Goal: Use online tool/utility: Utilize a website feature to perform a specific function

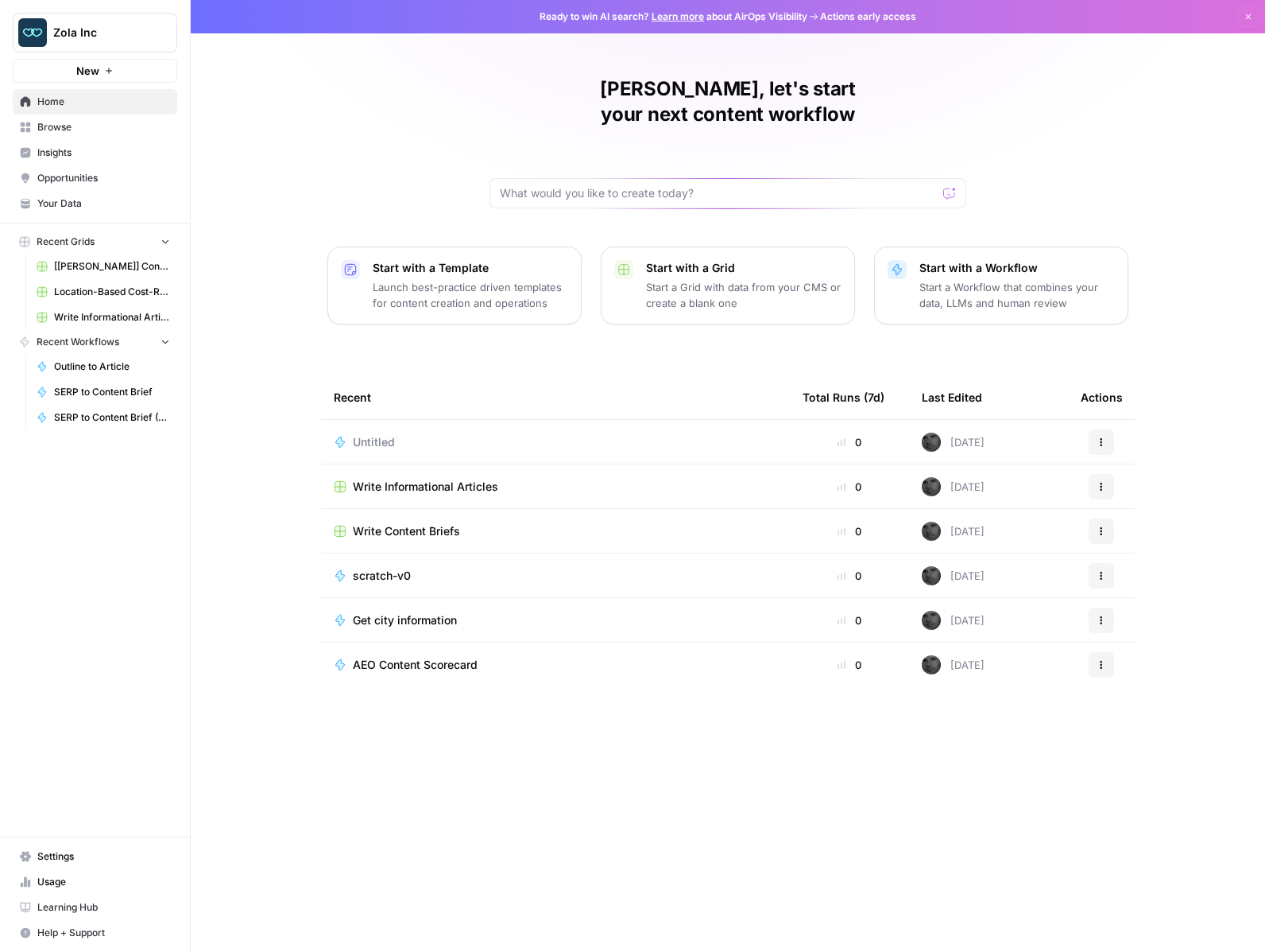
click at [100, 263] on span "[[PERSON_NAME]] Content Creation" at bounding box center [112, 266] width 116 height 15
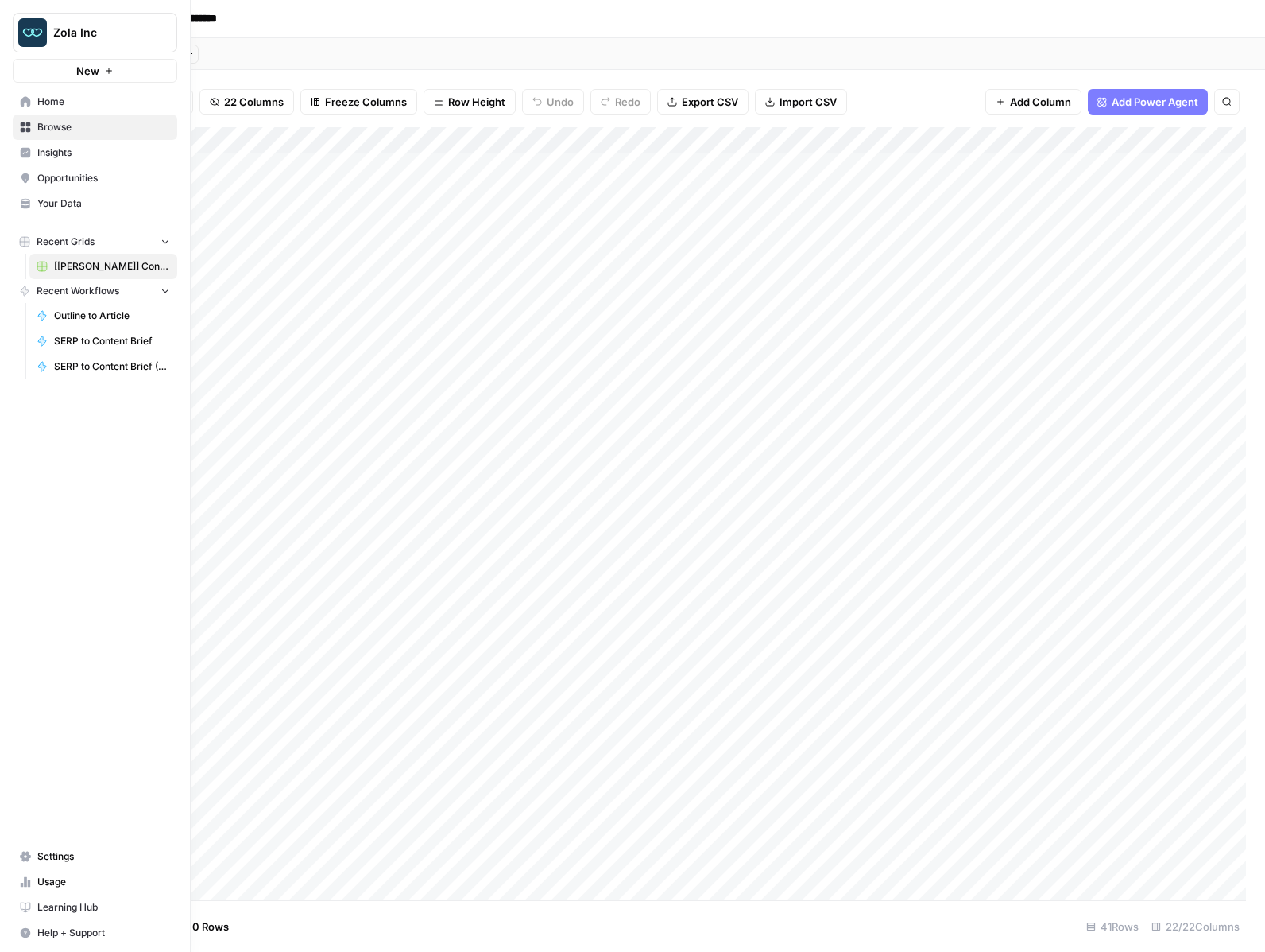
click at [53, 120] on span "Browse" at bounding box center [104, 127] width 133 height 15
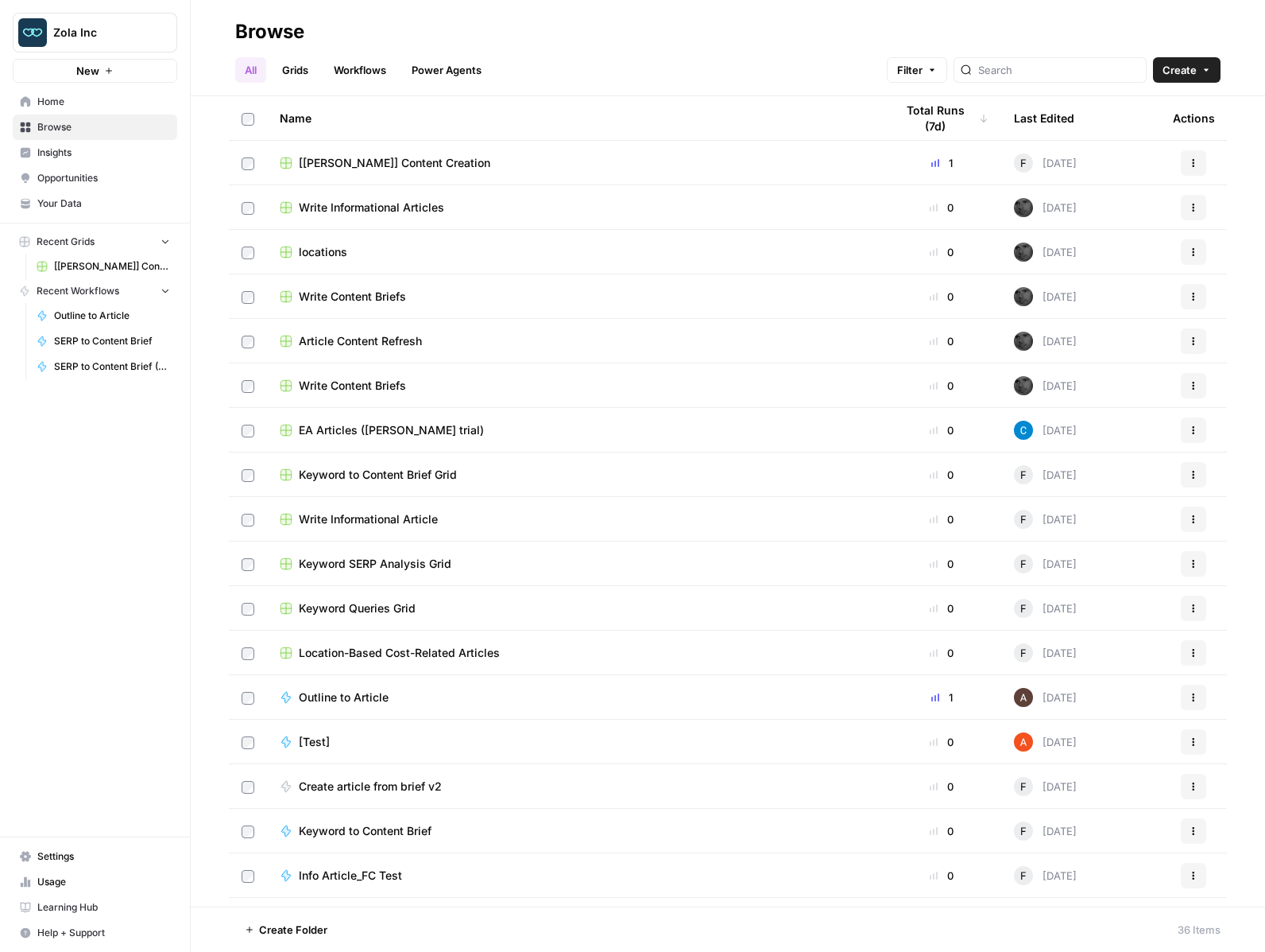
click at [53, 101] on span "Home" at bounding box center [104, 102] width 133 height 15
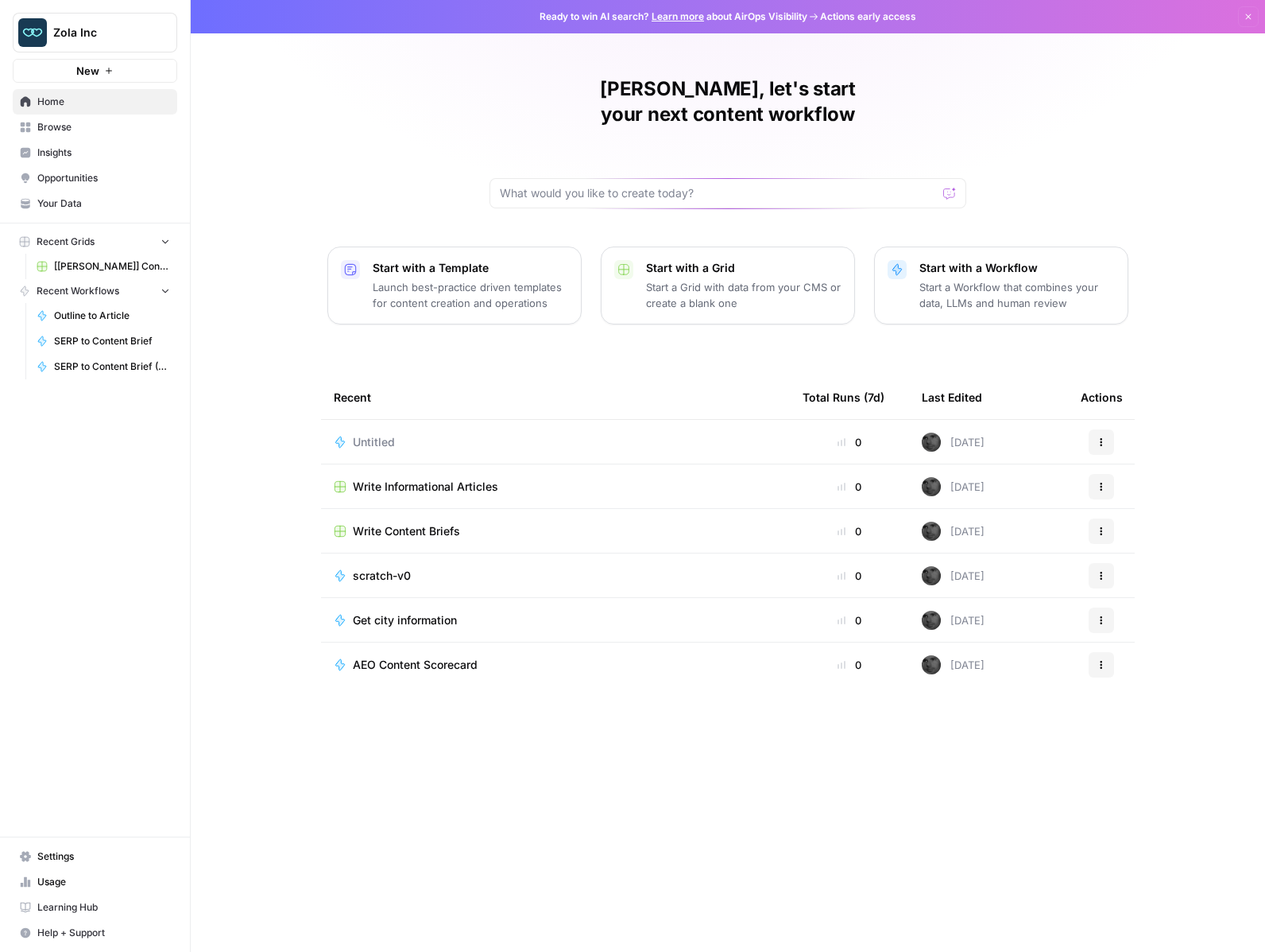
click at [164, 288] on icon "button" at bounding box center [164, 290] width 11 height 11
click at [164, 288] on icon "button" at bounding box center [164, 291] width 11 height 11
click at [120, 36] on span "Zola Inc" at bounding box center [101, 32] width 96 height 16
click at [310, 60] on div "[PERSON_NAME], let's start your next content workflow Start with a Template Lau…" at bounding box center [728, 476] width 1074 height 952
click at [53, 125] on span "Browse" at bounding box center [104, 127] width 133 height 15
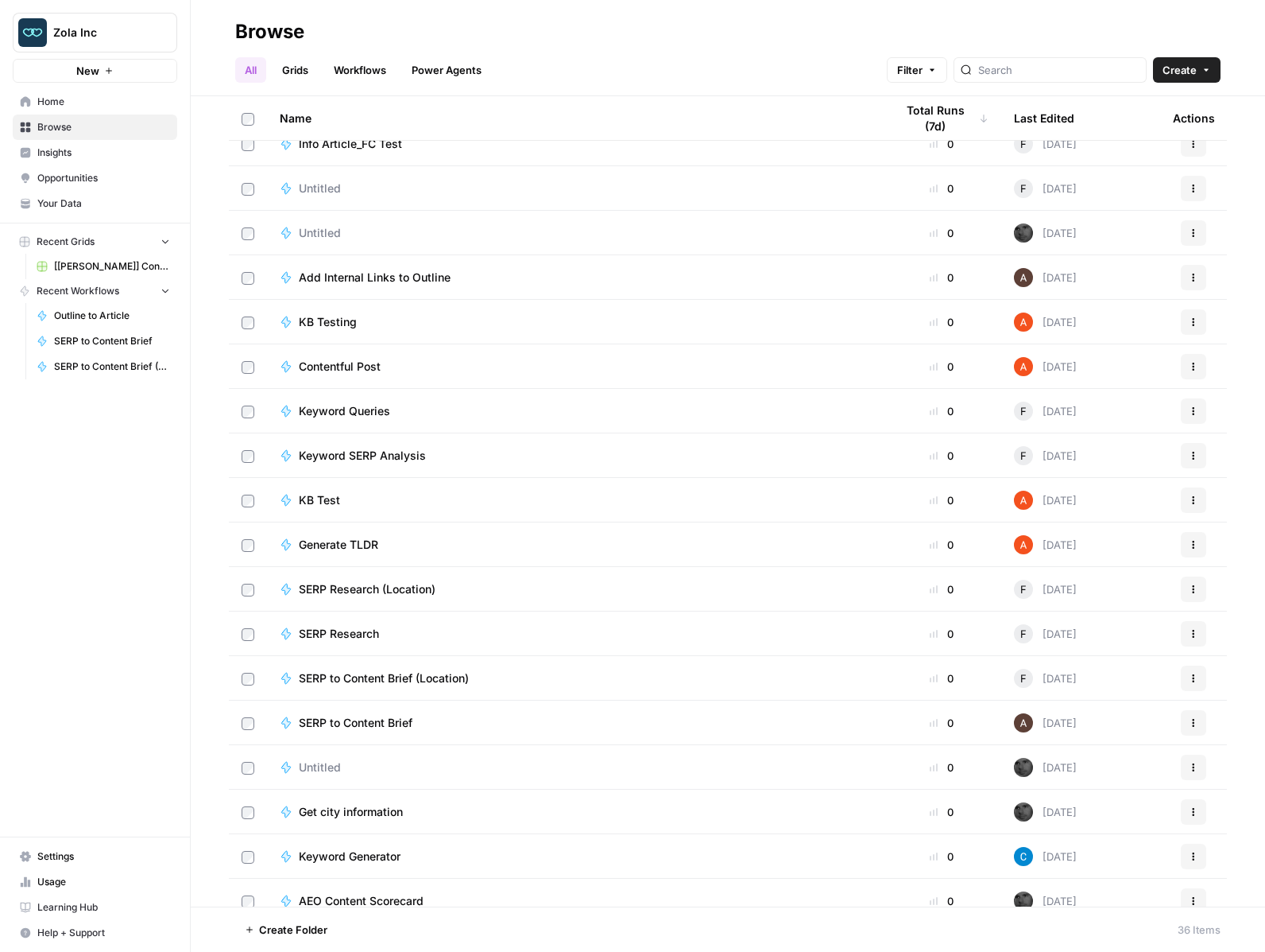
scroll to position [769, 0]
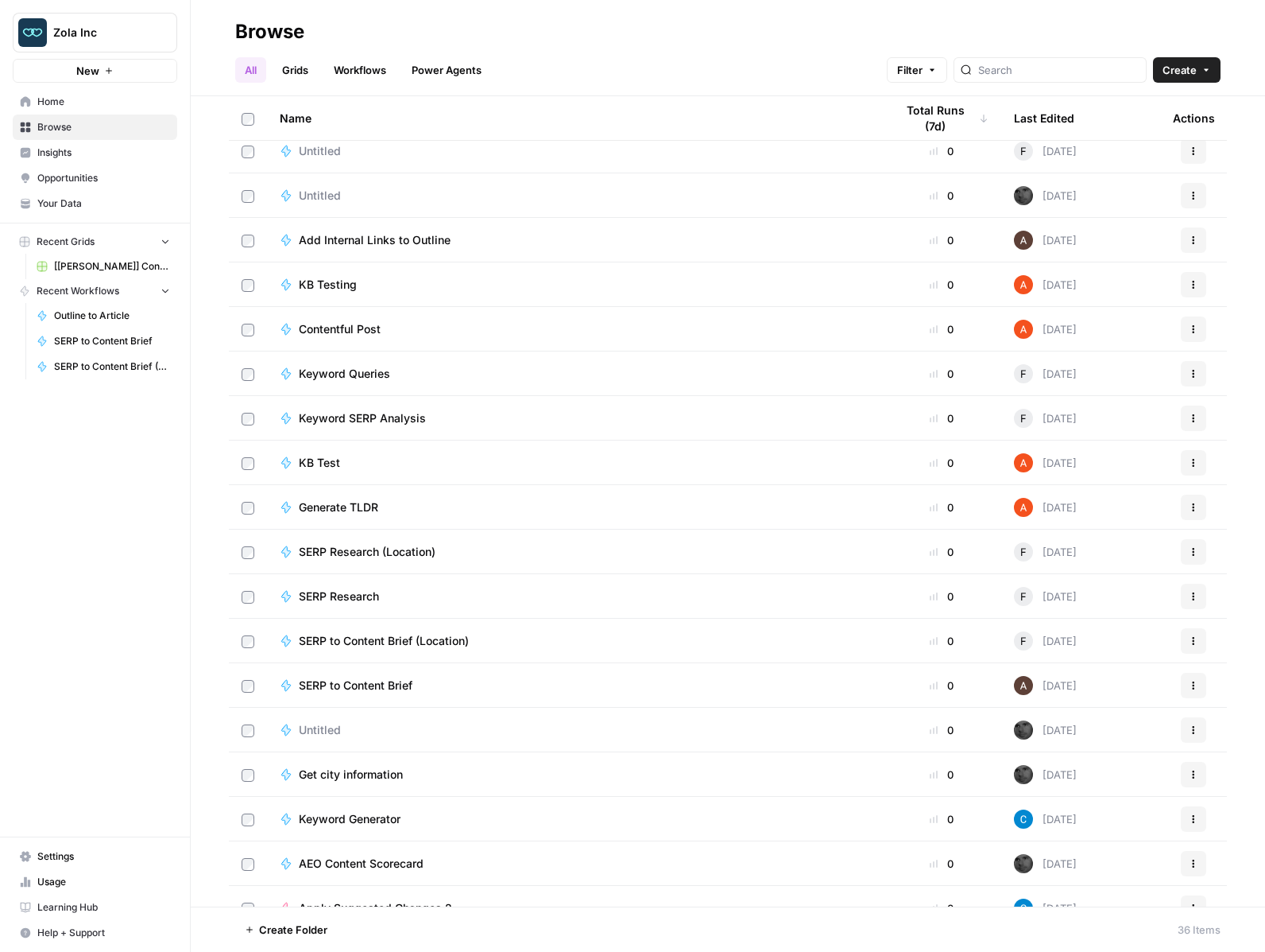
click at [361, 75] on link "Workflows" at bounding box center [359, 69] width 71 height 25
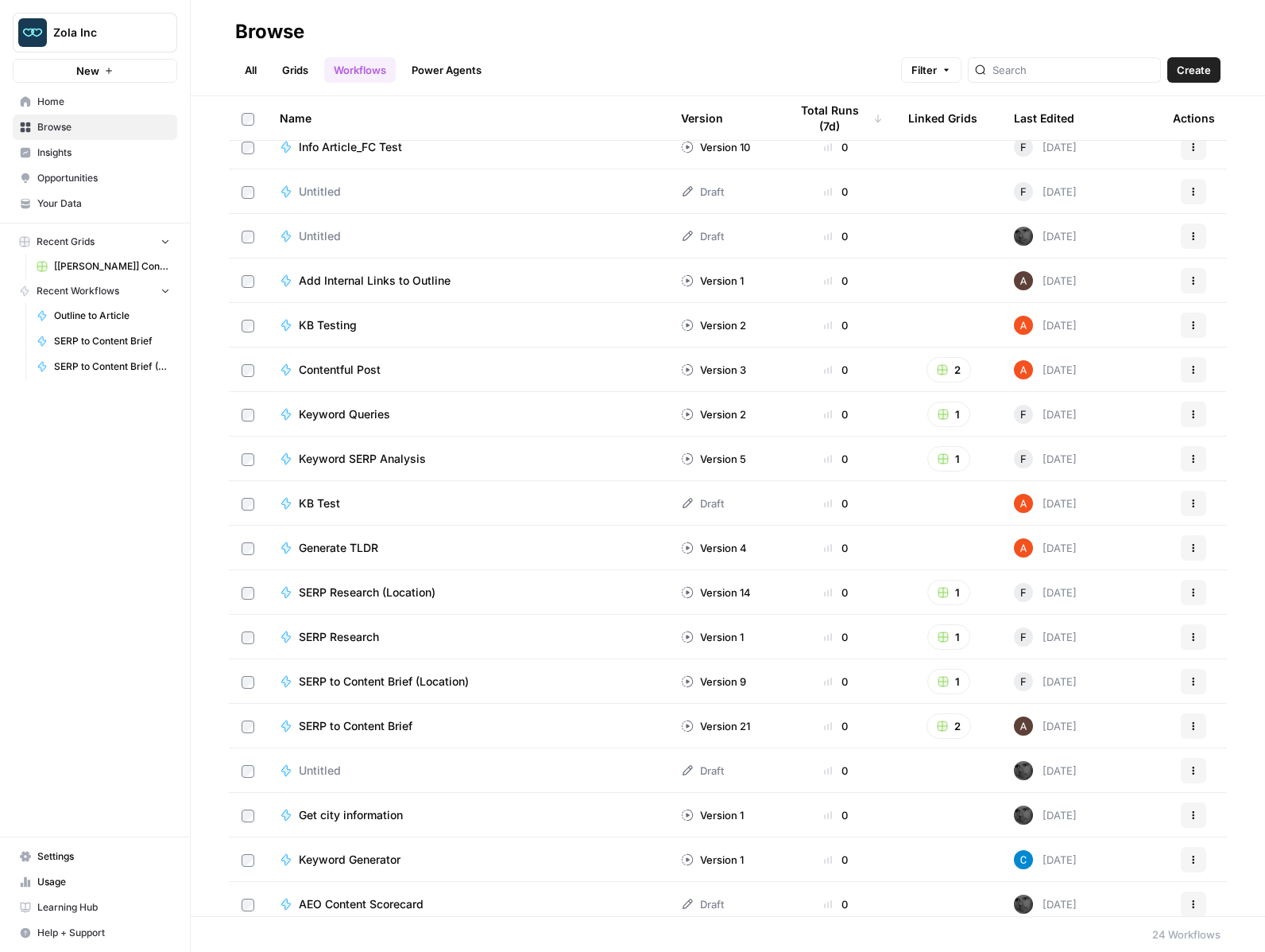
scroll to position [294, 0]
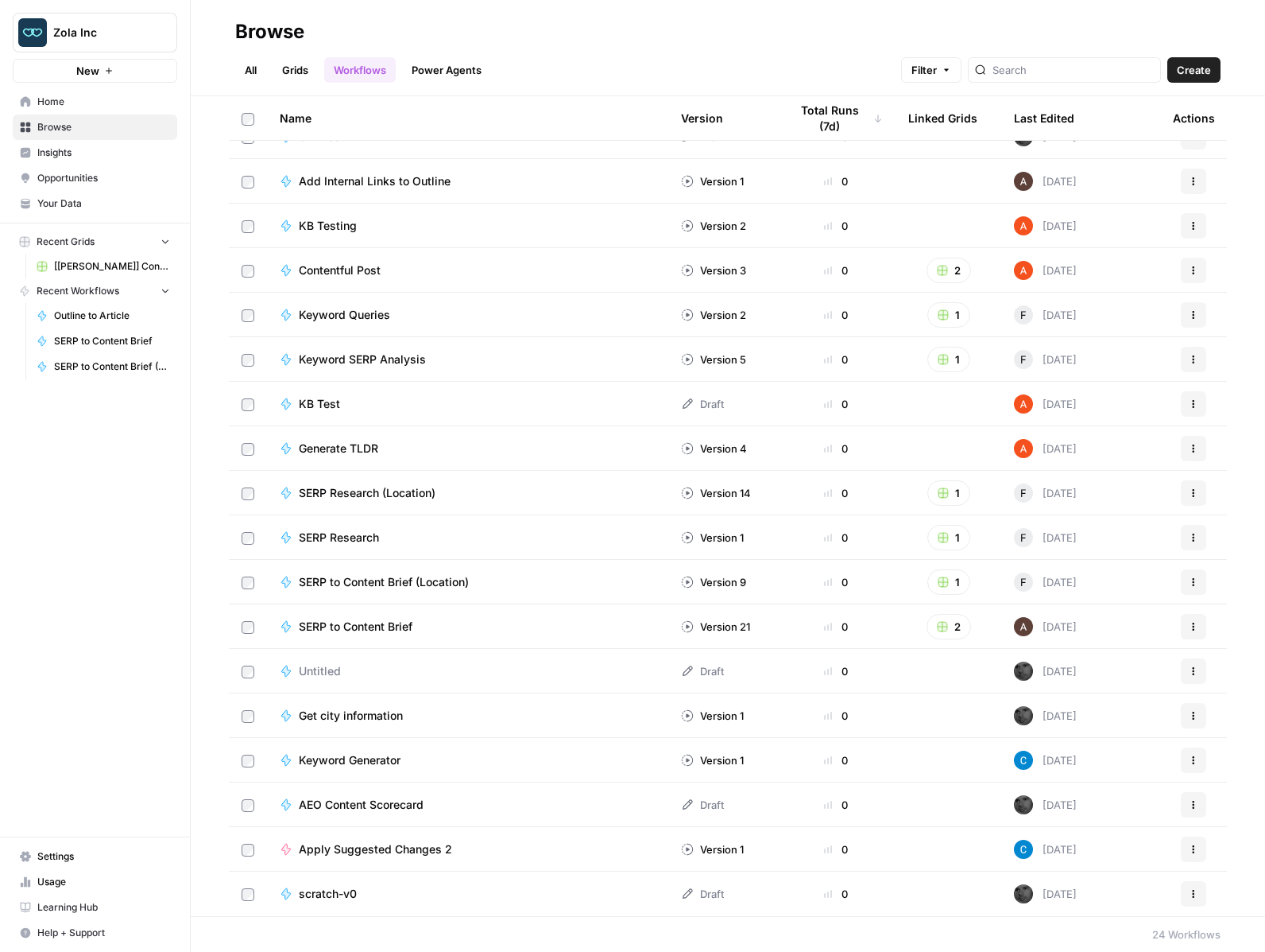
click at [360, 625] on span "SERP to Content Brief" at bounding box center [355, 626] width 113 height 16
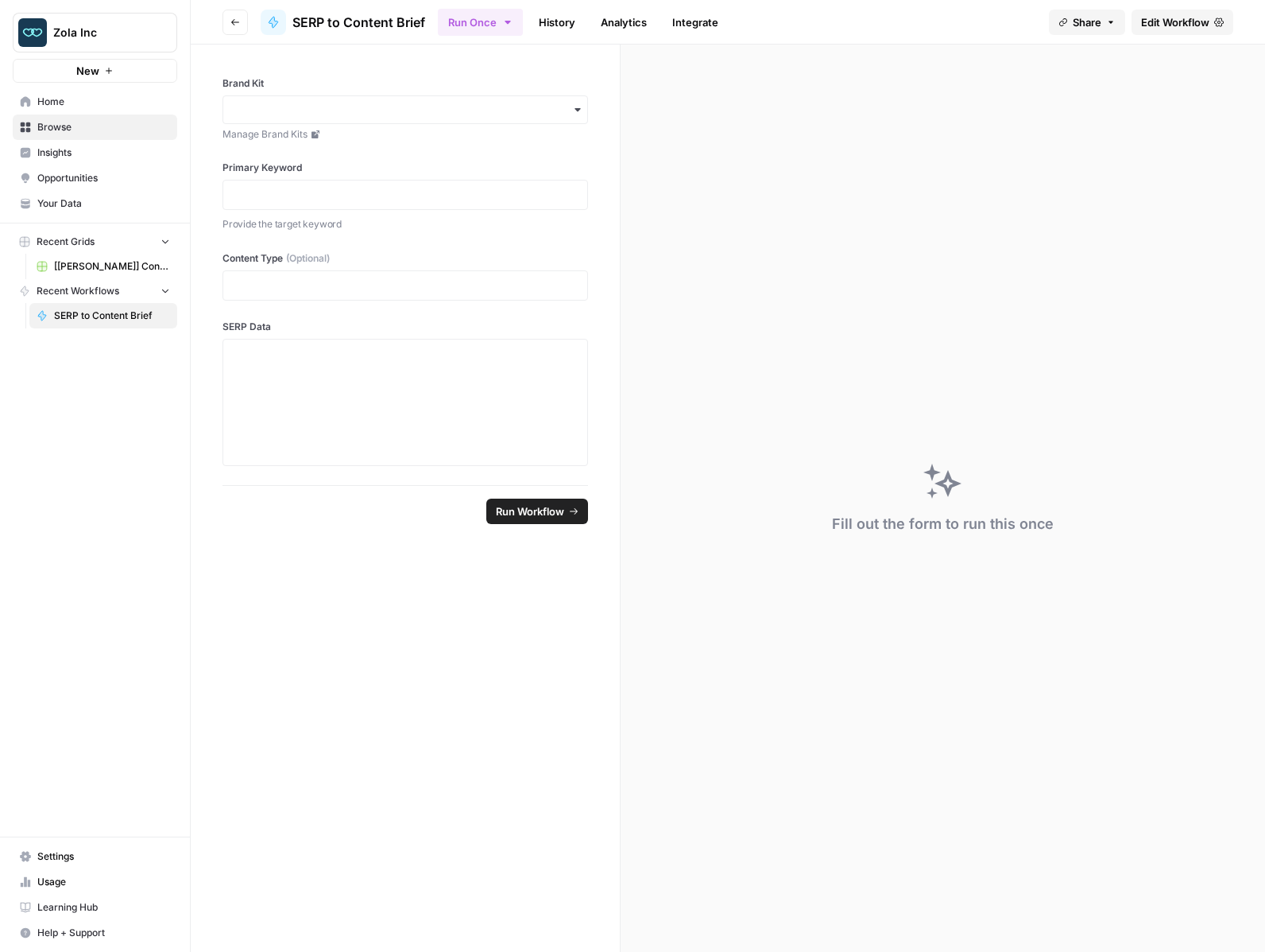
click at [1167, 28] on span "Edit Workflow" at bounding box center [1176, 23] width 68 height 16
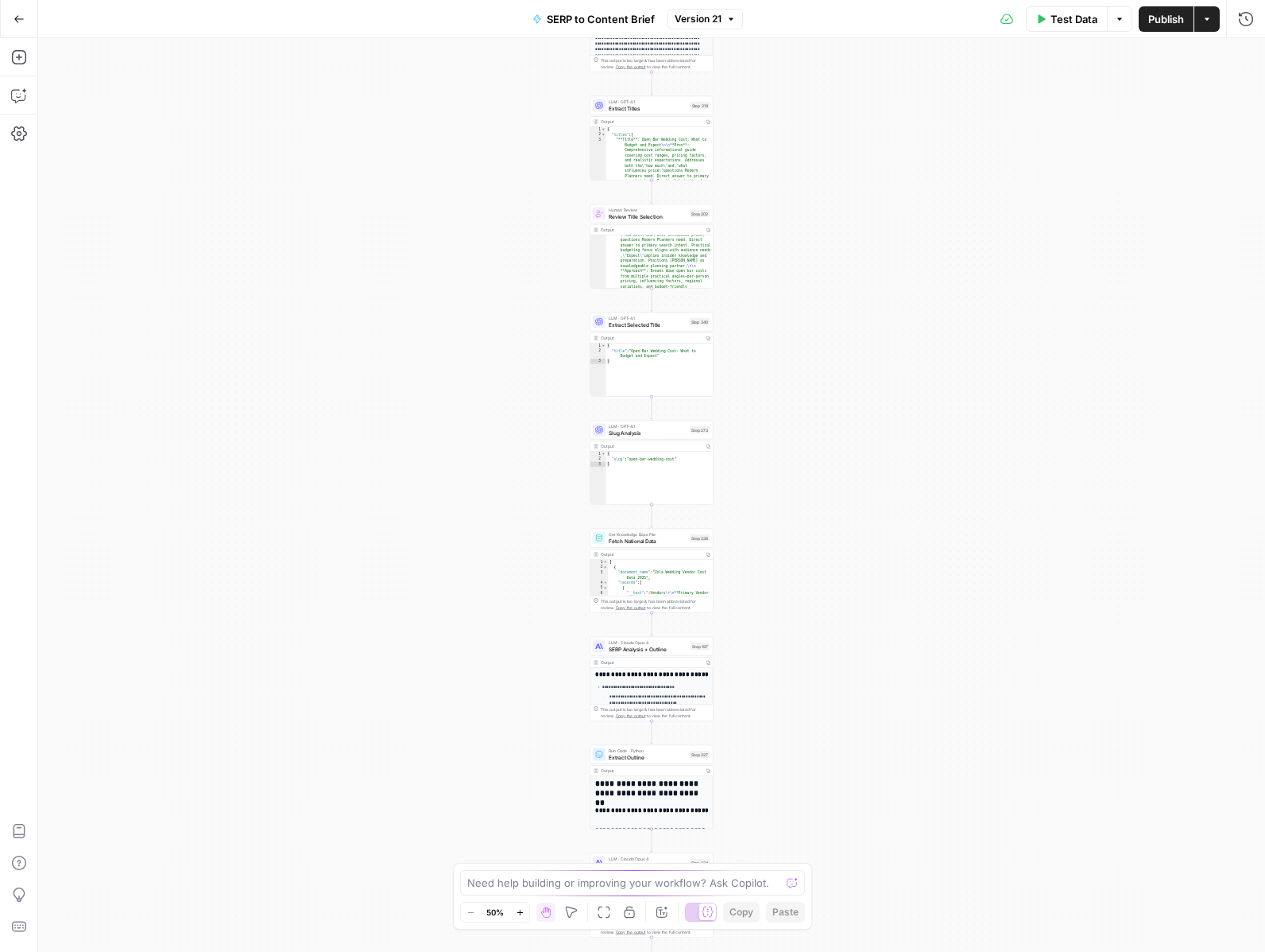
scroll to position [82, 0]
